Goal: Task Accomplishment & Management: Use online tool/utility

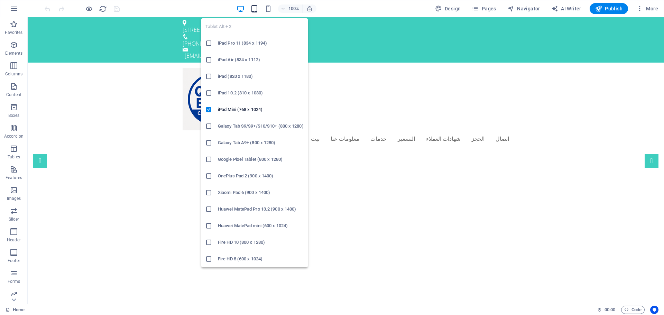
click at [256, 10] on icon "button" at bounding box center [254, 9] width 8 height 8
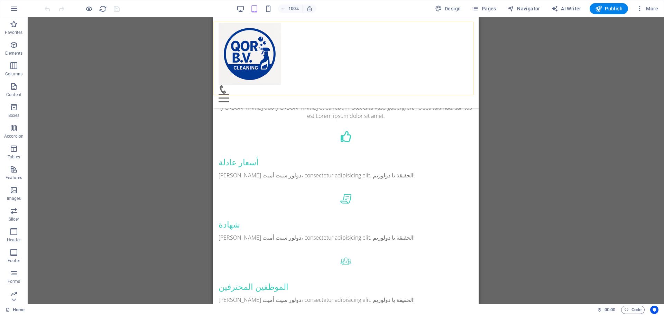
scroll to position [311, 0]
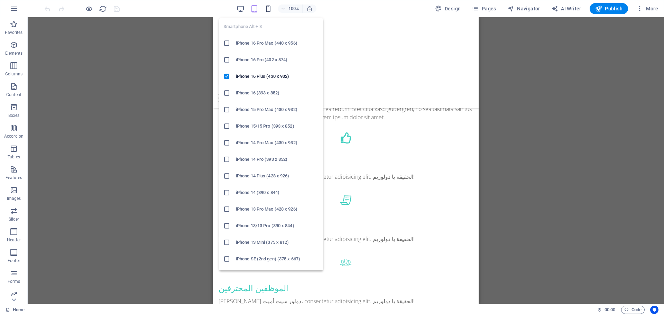
click at [271, 9] on icon "button" at bounding box center [268, 9] width 8 height 8
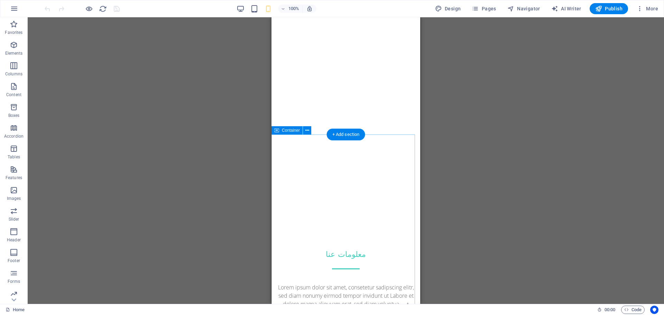
scroll to position [0, 0]
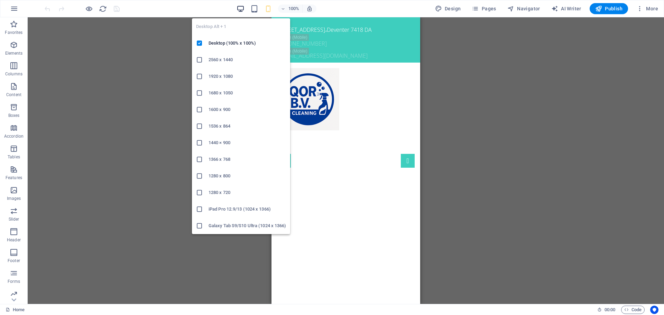
click at [243, 7] on icon "button" at bounding box center [241, 9] width 8 height 8
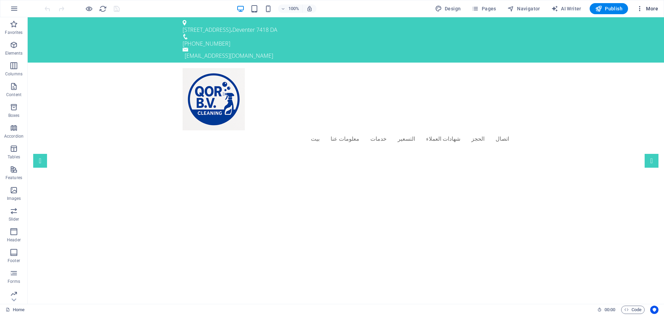
click at [652, 9] on span "More" at bounding box center [647, 8] width 22 height 7
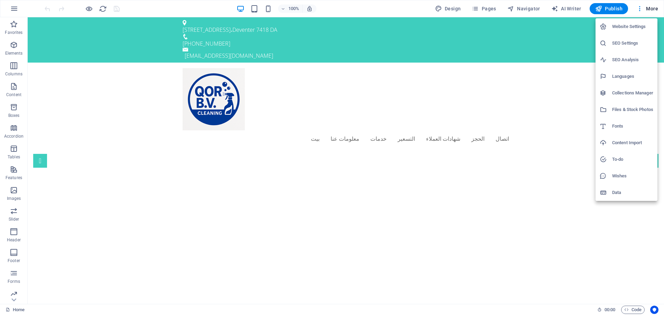
click at [625, 78] on h6 "Languages" at bounding box center [632, 76] width 41 height 8
select select "41"
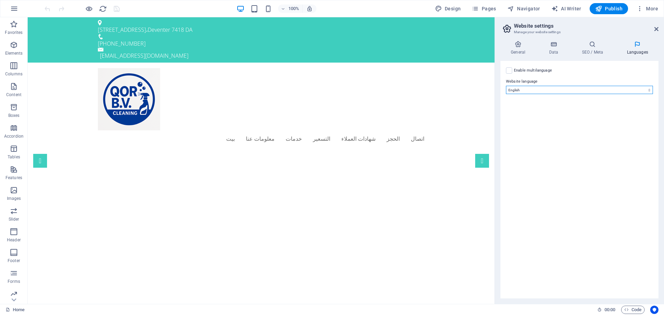
click at [601, 89] on select "Abkhazian Afar Afrikaans Akan Albanian Amharic Arabic Aragonese Armenian Assame…" at bounding box center [579, 90] width 147 height 8
click at [650, 8] on span "More" at bounding box center [647, 8] width 22 height 7
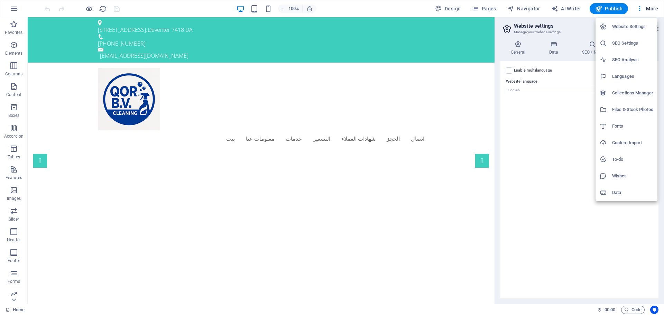
click at [387, 9] on div at bounding box center [332, 157] width 664 height 315
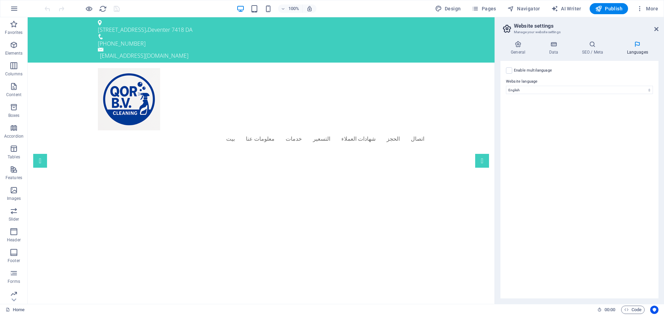
click at [658, 26] on aside "Website settings Manage your website settings General Data SEO / Meta Languages…" at bounding box center [579, 160] width 169 height 287
click at [657, 29] on icon at bounding box center [656, 29] width 4 height 6
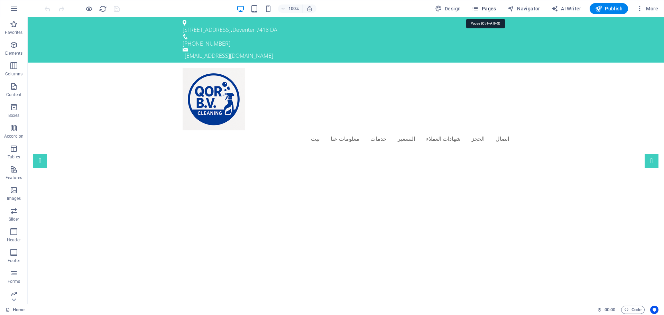
click at [489, 8] on span "Pages" at bounding box center [484, 8] width 24 height 7
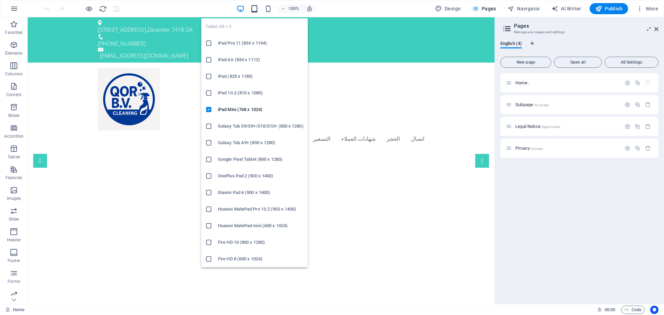
click at [256, 11] on icon "button" at bounding box center [254, 9] width 8 height 8
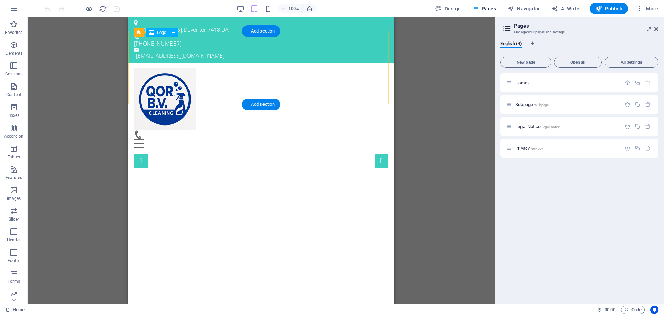
click at [161, 68] on div at bounding box center [261, 99] width 255 height 62
click at [174, 32] on icon at bounding box center [174, 32] width 4 height 7
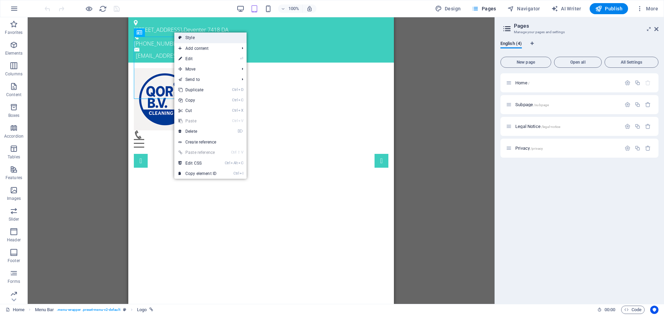
drag, startPoint x: 113, startPoint y: 65, endPoint x: 194, endPoint y: 39, distance: 84.8
click at [194, 39] on link "Style" at bounding box center [210, 38] width 72 height 10
select select "rem"
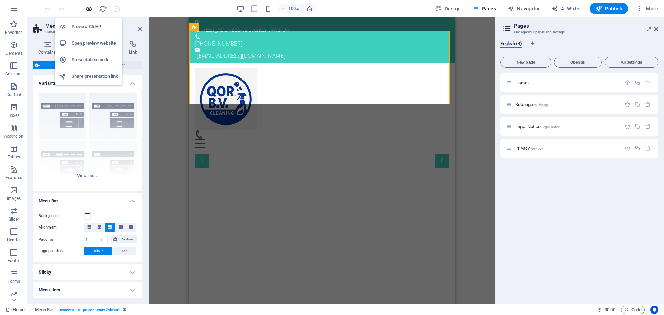
click at [89, 8] on icon "button" at bounding box center [89, 9] width 8 height 8
